Goal: Transaction & Acquisition: Book appointment/travel/reservation

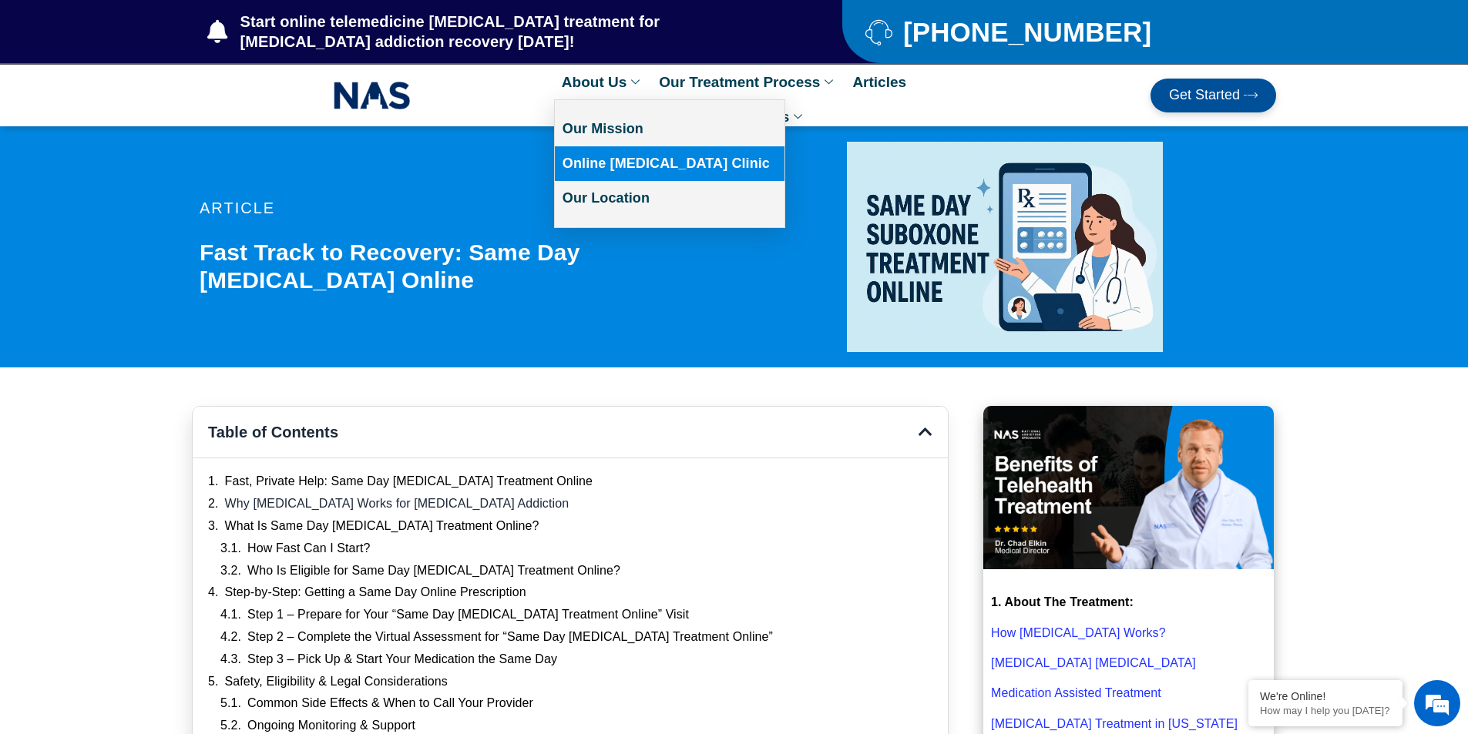
click at [750, 175] on link "Online [MEDICAL_DATA] Clinic" at bounding box center [670, 163] width 230 height 35
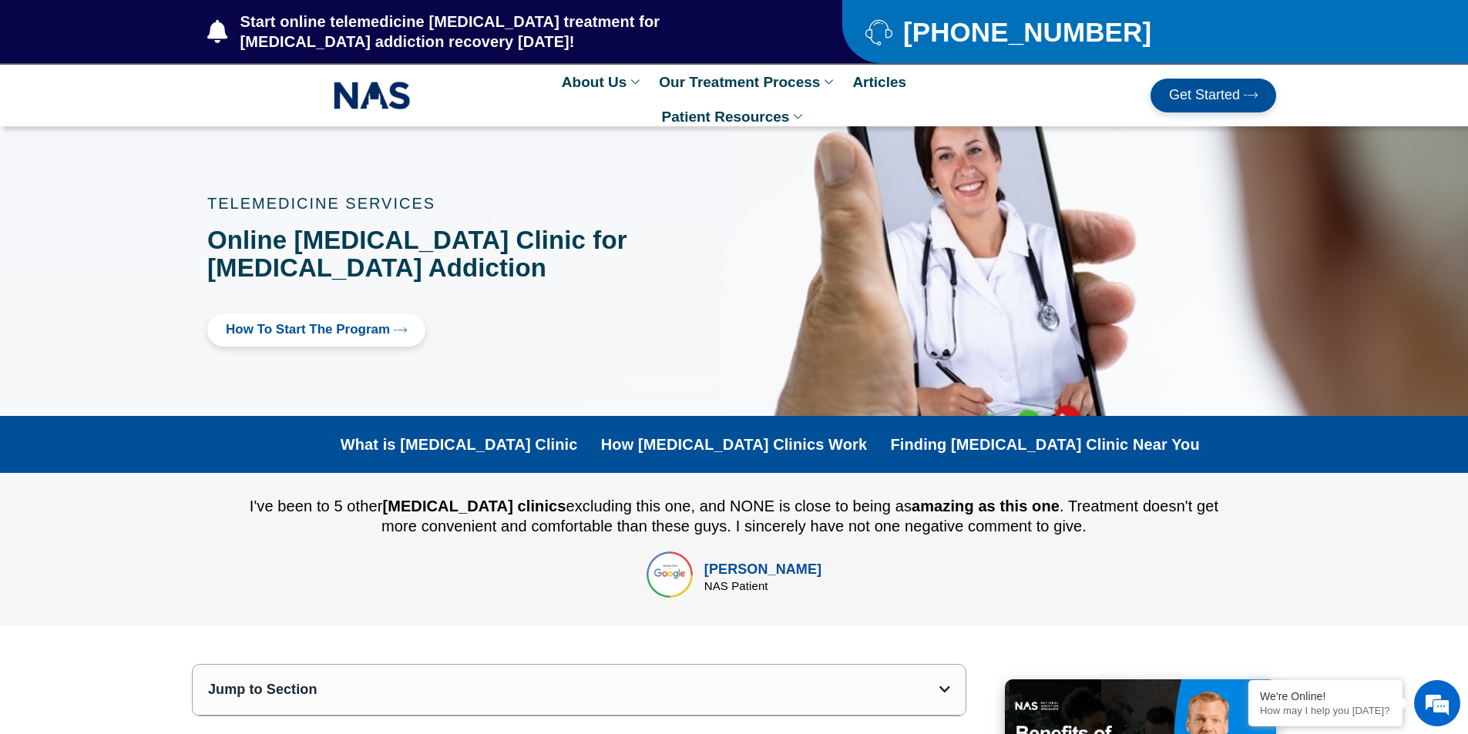
click at [365, 338] on span "How to Start the program" at bounding box center [308, 330] width 164 height 15
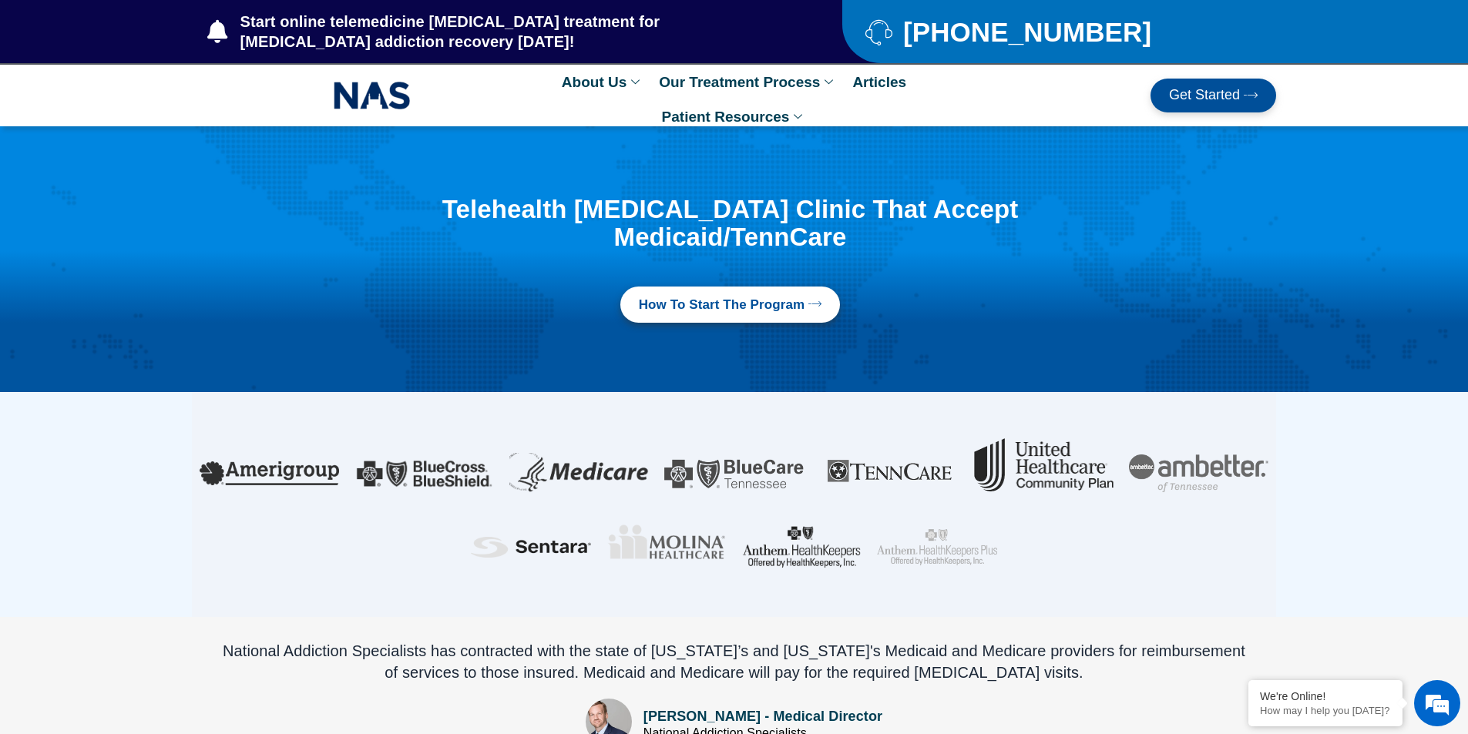
click at [713, 296] on span "How to Start the program" at bounding box center [722, 305] width 166 height 18
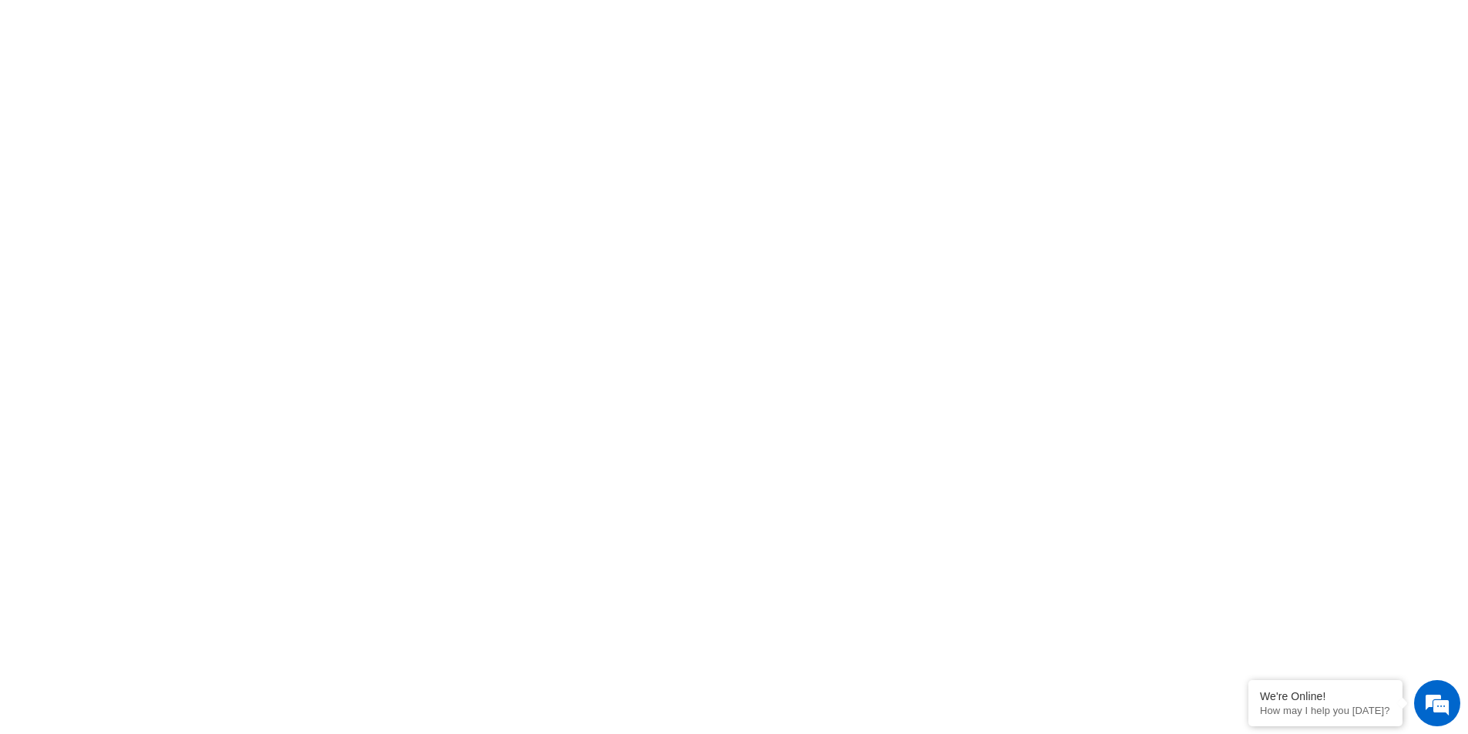
click at [25, 0] on section at bounding box center [734, 312] width 1468 height 989
